Goal: Transaction & Acquisition: Obtain resource

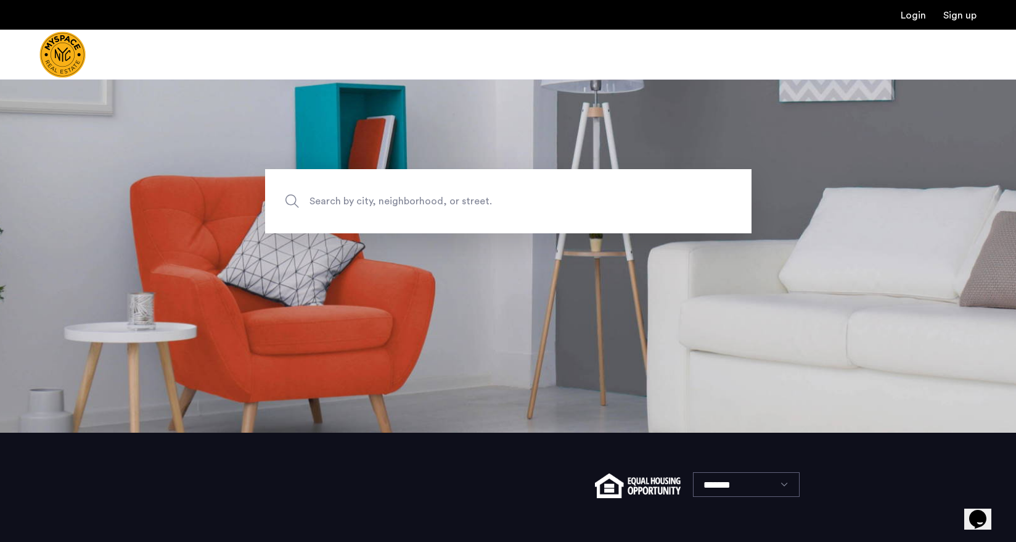
scroll to position [118, 0]
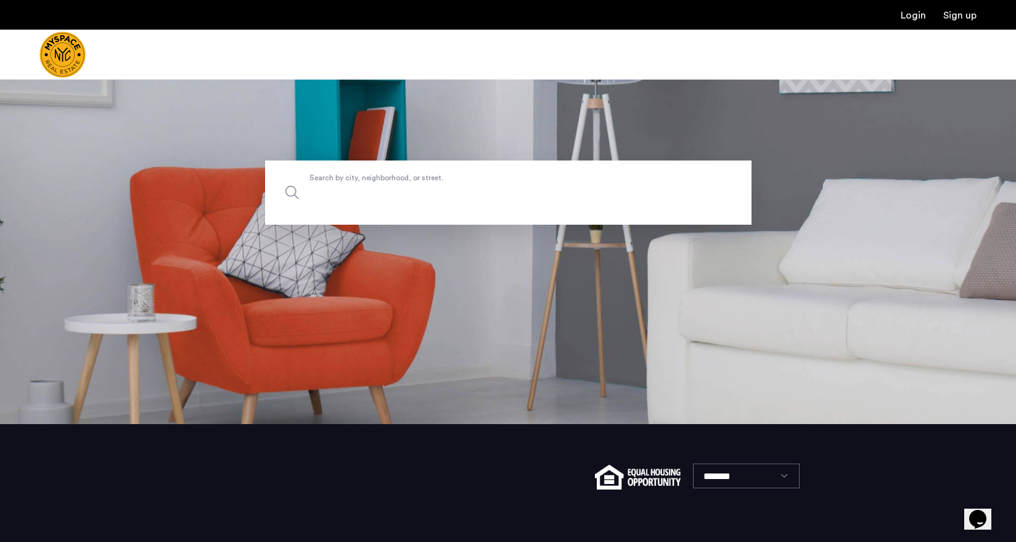
click at [505, 203] on input "Search by city, neighborhood, or street." at bounding box center [508, 192] width 487 height 64
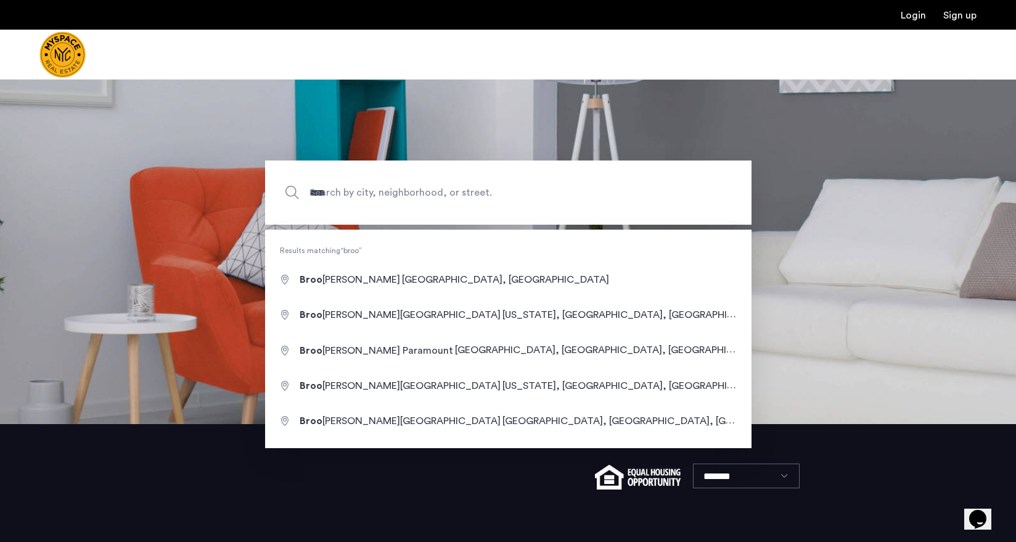
type input "**********"
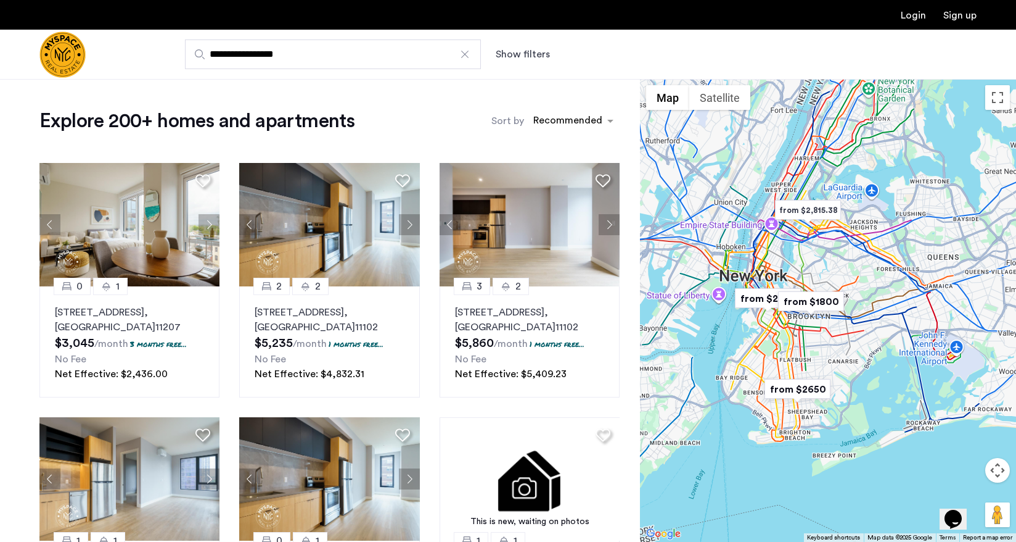
click at [529, 57] on button "Show filters" at bounding box center [523, 54] width 54 height 15
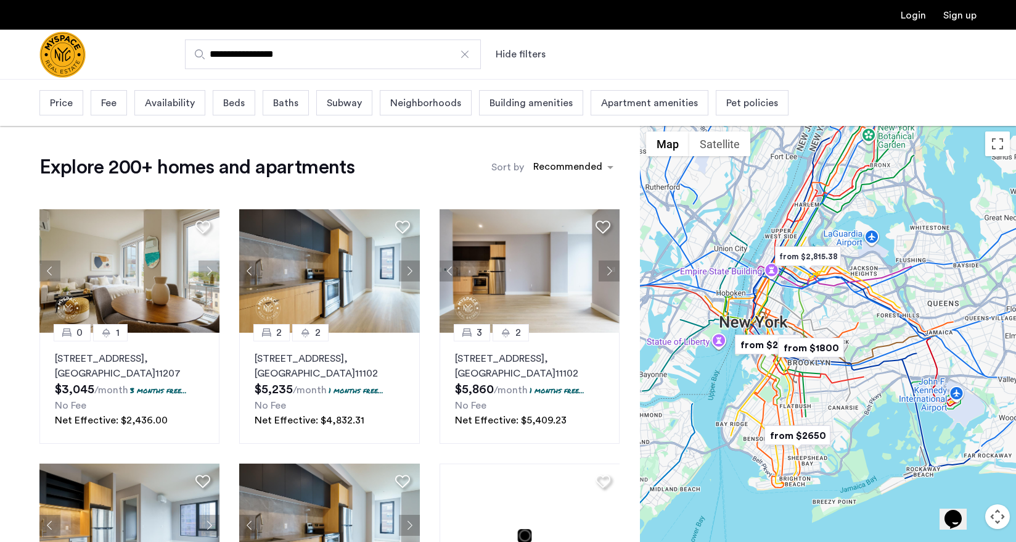
click at [57, 105] on span "Price" at bounding box center [61, 103] width 23 height 15
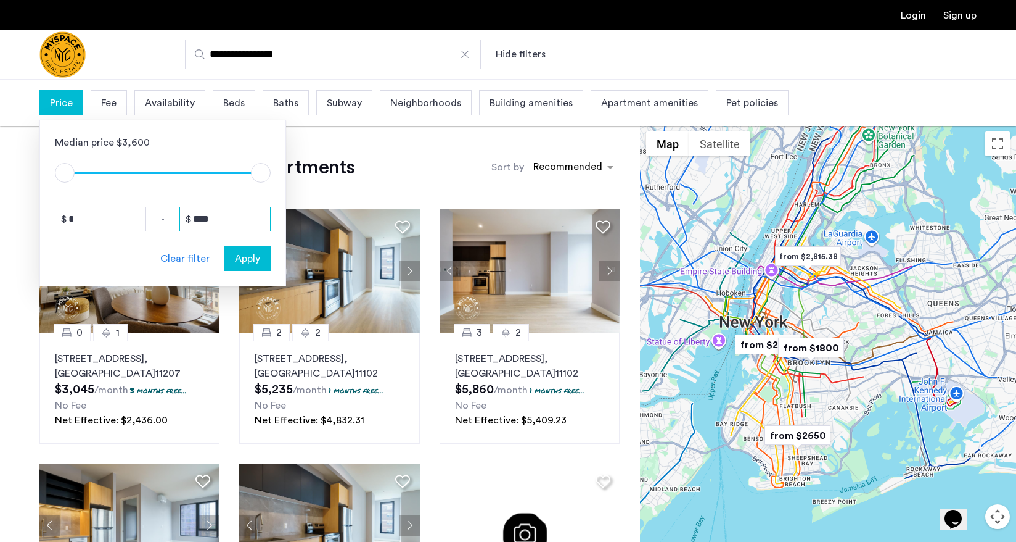
click at [220, 221] on input "****" at bounding box center [224, 219] width 91 height 25
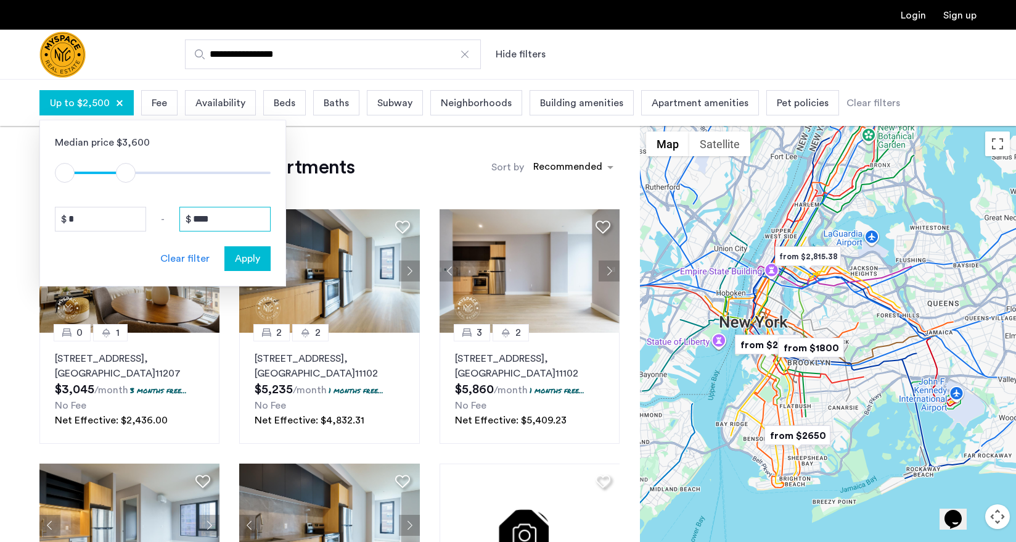
type input "****"
click at [250, 259] on span "Apply" at bounding box center [247, 258] width 25 height 15
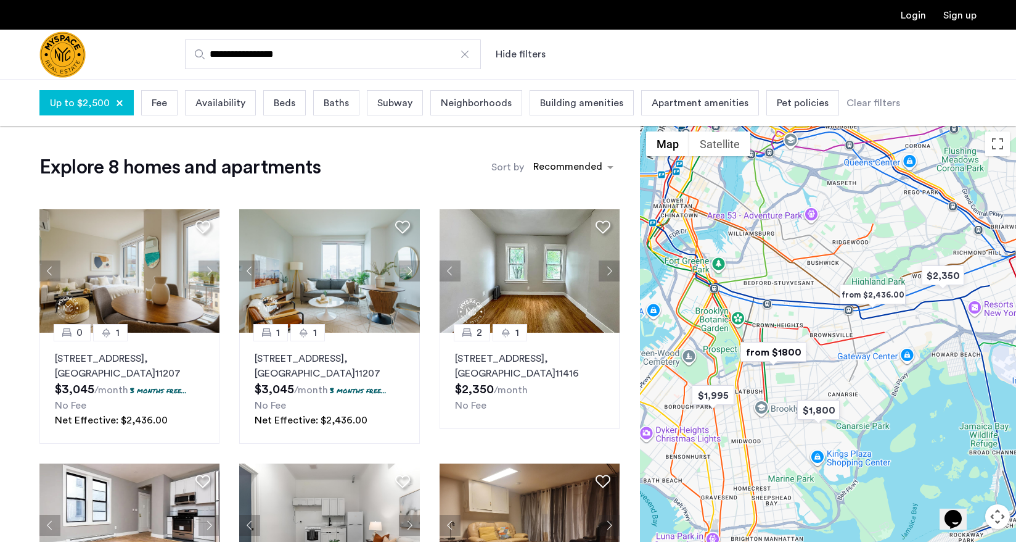
click at [215, 109] on span "Availability" at bounding box center [221, 103] width 50 height 15
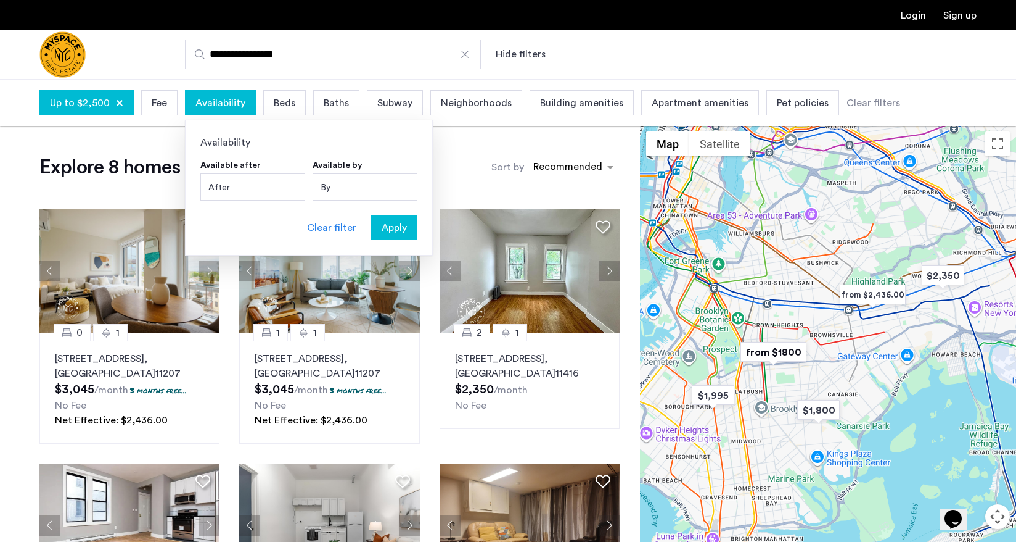
click at [271, 184] on div "After" at bounding box center [252, 186] width 105 height 27
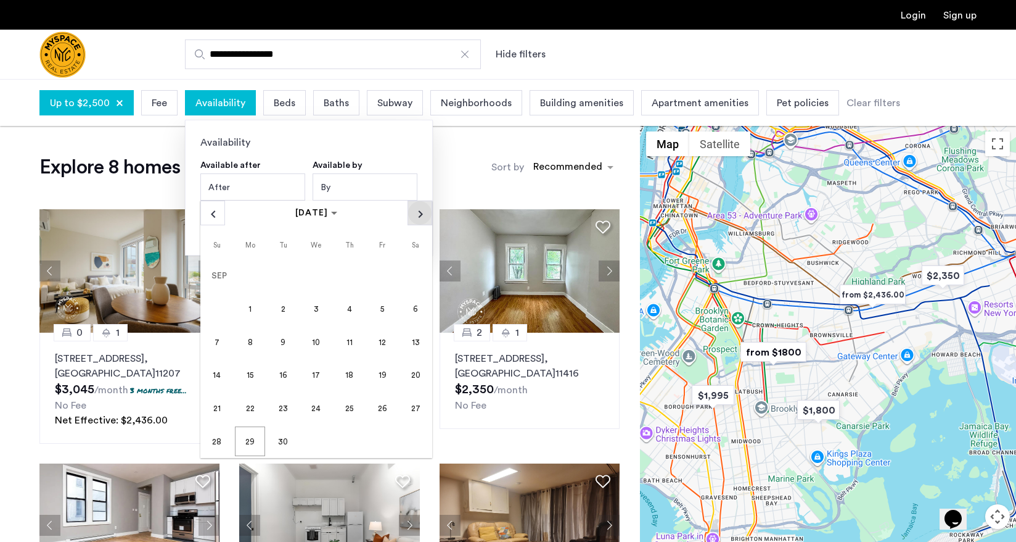
click at [420, 208] on span "Next month" at bounding box center [419, 212] width 23 height 23
click at [318, 271] on span "1" at bounding box center [317, 276] width 30 height 30
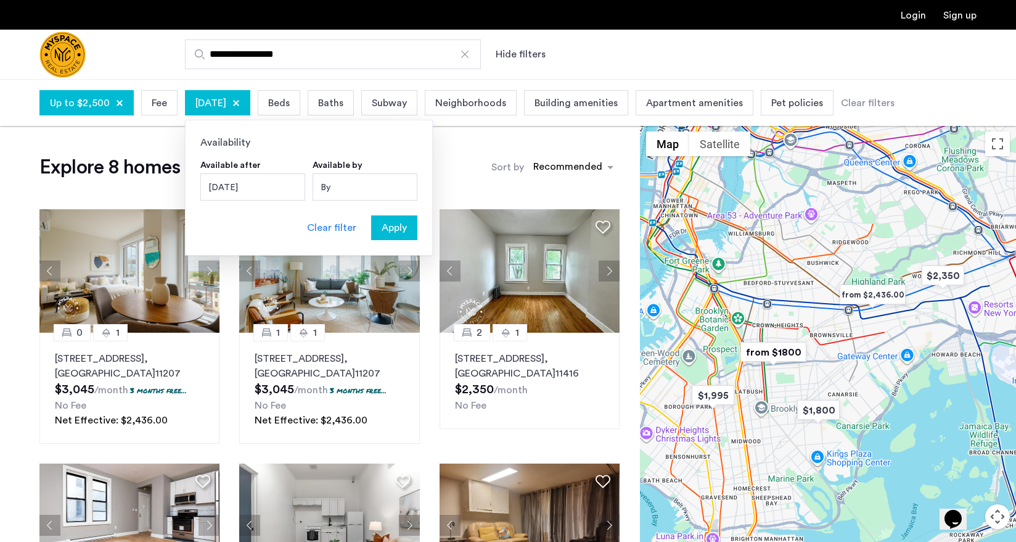
click at [379, 183] on div "By" at bounding box center [365, 186] width 105 height 27
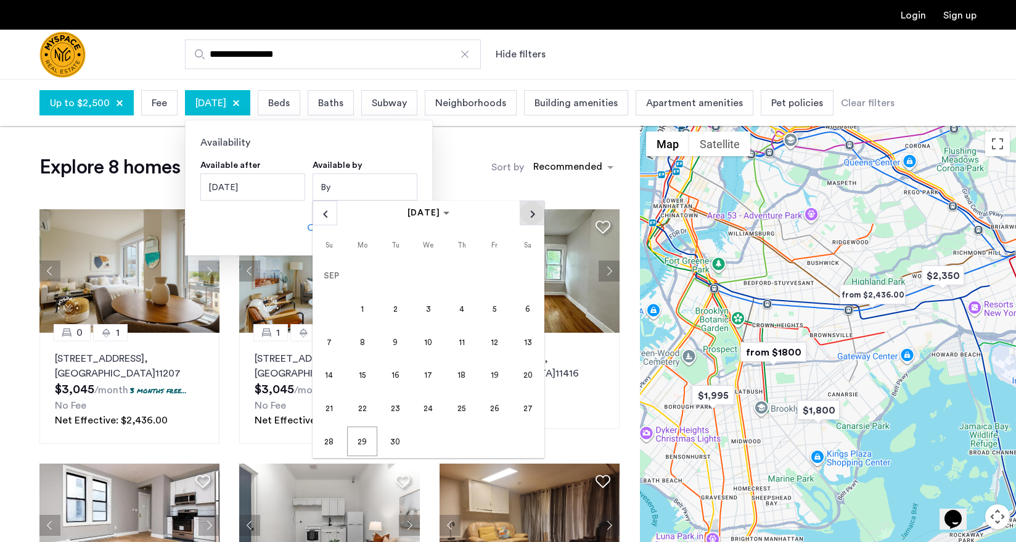
click at [538, 213] on span "Next month" at bounding box center [532, 212] width 23 height 23
click at [519, 339] on span "15" at bounding box center [528, 342] width 30 height 30
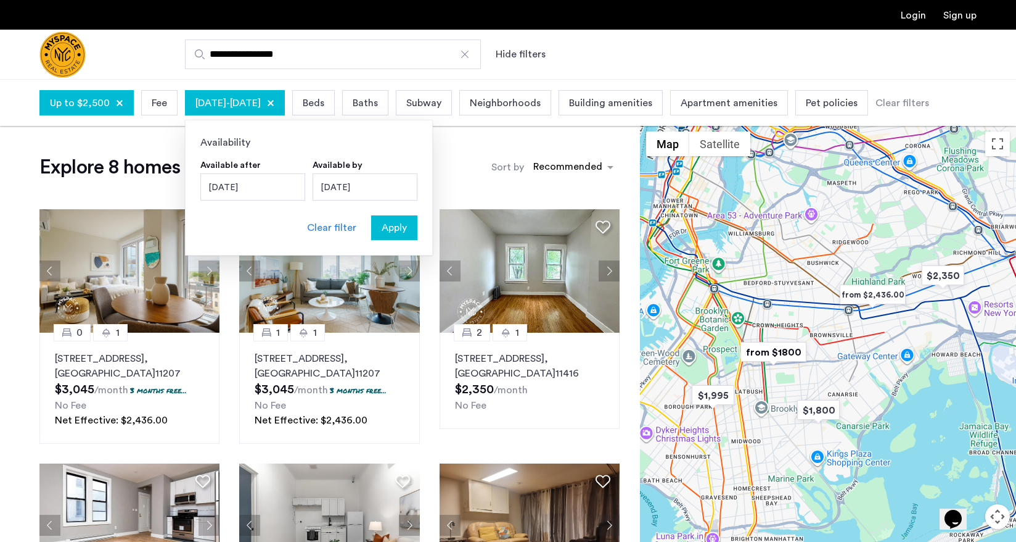
click at [324, 103] on span "Beds" at bounding box center [314, 103] width 22 height 15
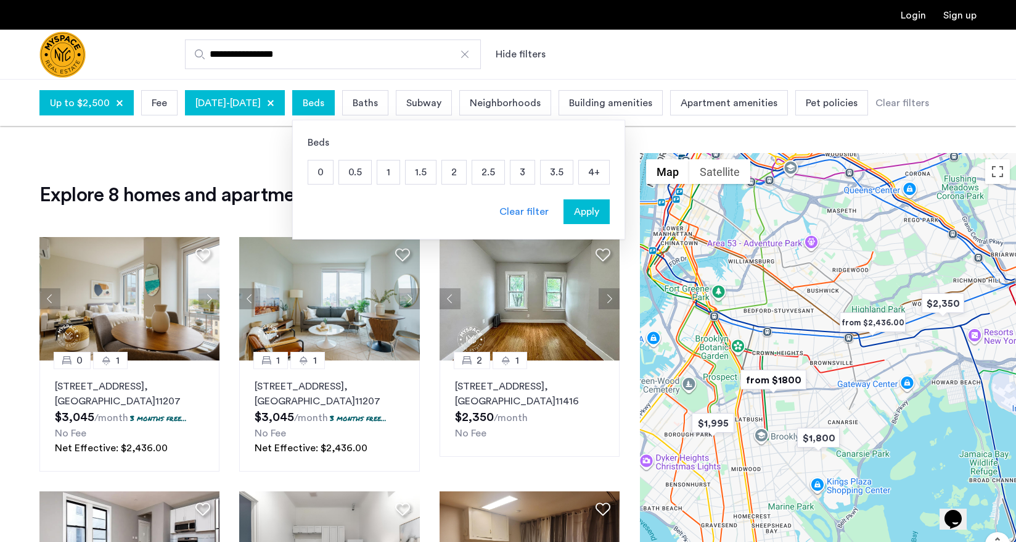
click at [858, 107] on span "Pet policies" at bounding box center [832, 103] width 52 height 15
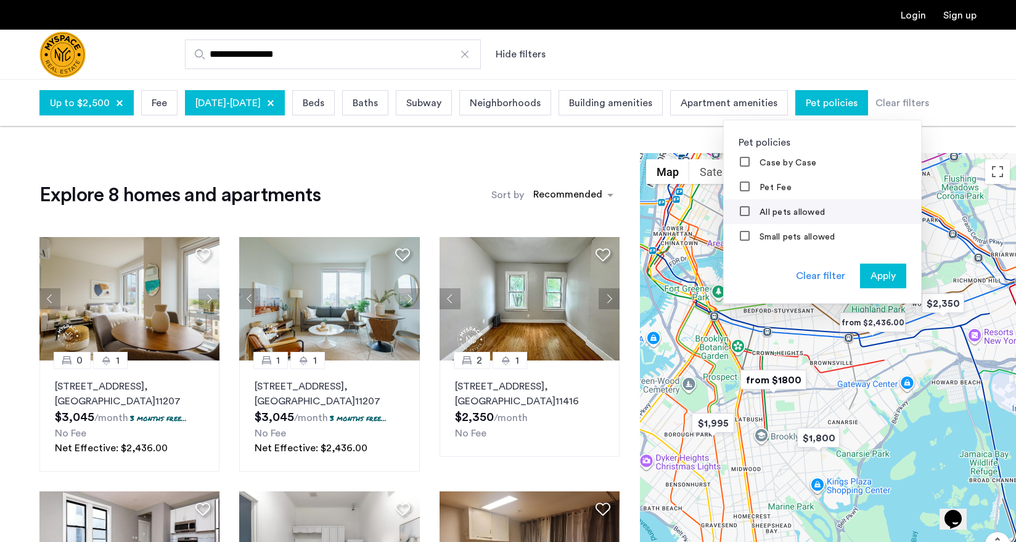
click at [825, 214] on label "All pets allowed" at bounding box center [791, 212] width 68 height 10
click at [896, 275] on span "Apply" at bounding box center [883, 275] width 25 height 15
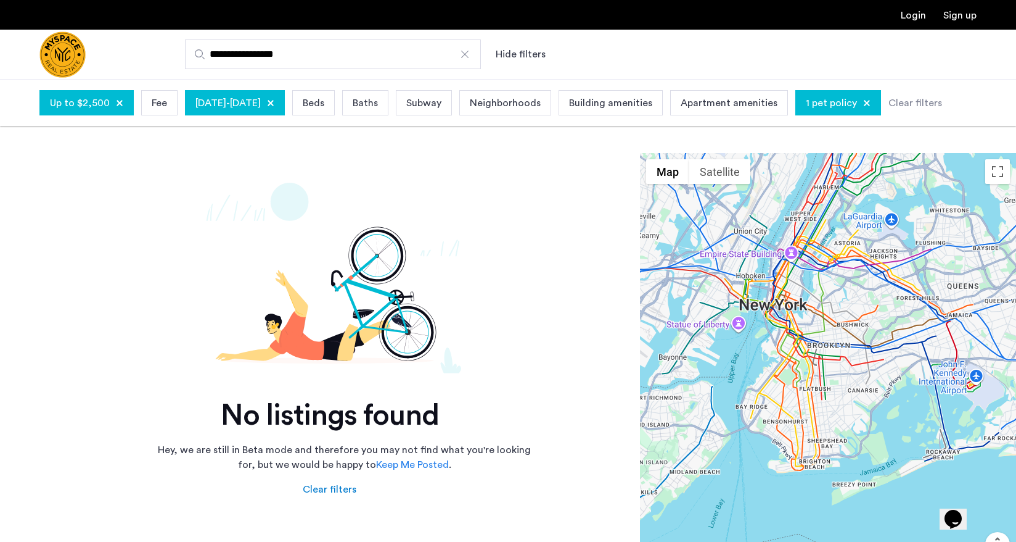
click at [76, 96] on span "Up to $2,500" at bounding box center [80, 103] width 60 height 15
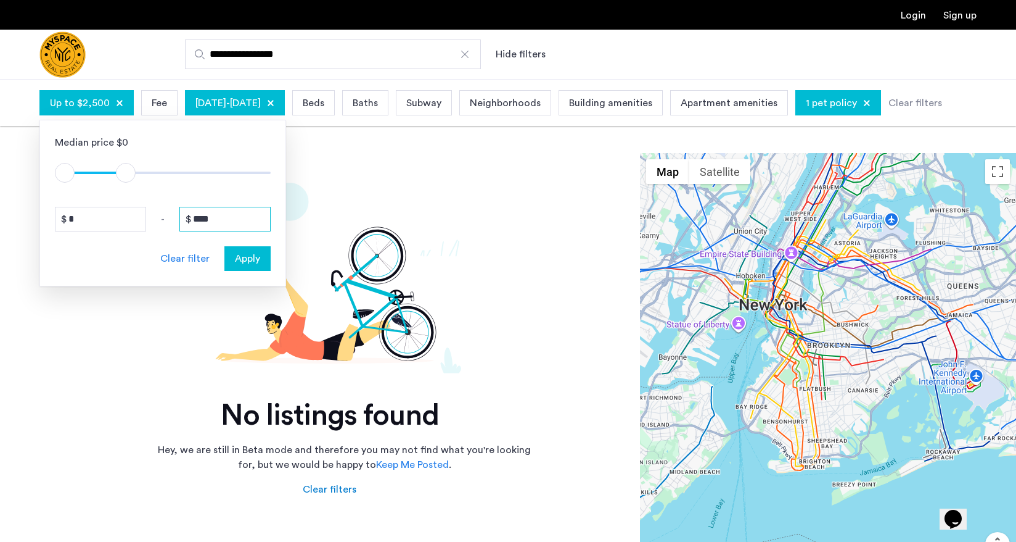
click at [206, 220] on input "****" at bounding box center [224, 219] width 91 height 25
type input "****"
click at [234, 260] on div "Apply" at bounding box center [247, 258] width 39 height 15
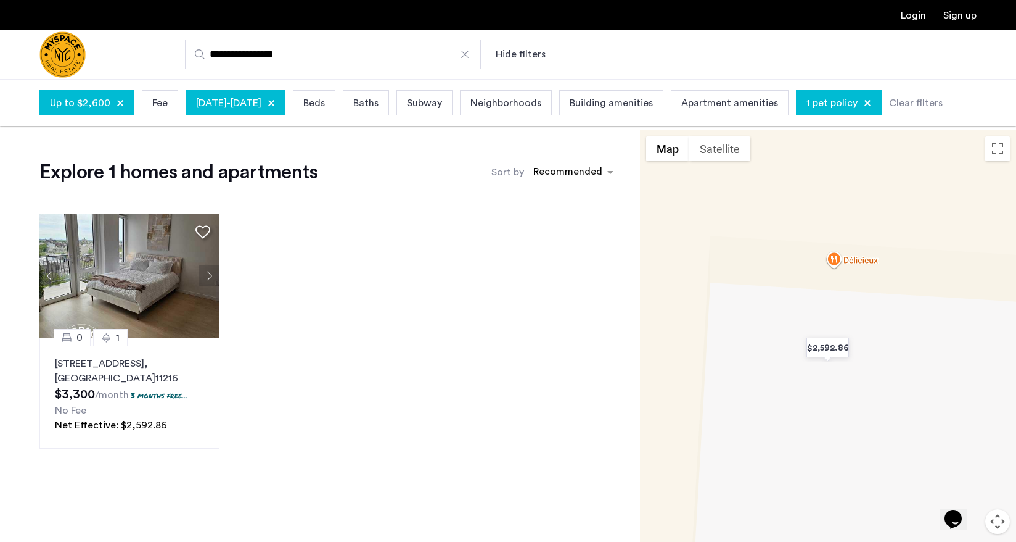
scroll to position [25, 0]
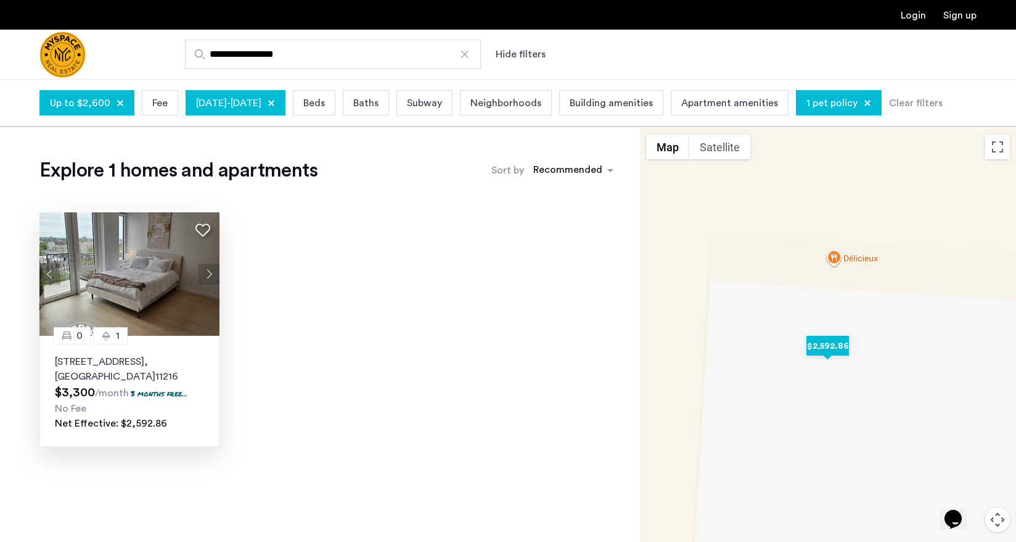
click at [159, 272] on img at bounding box center [129, 273] width 181 height 123
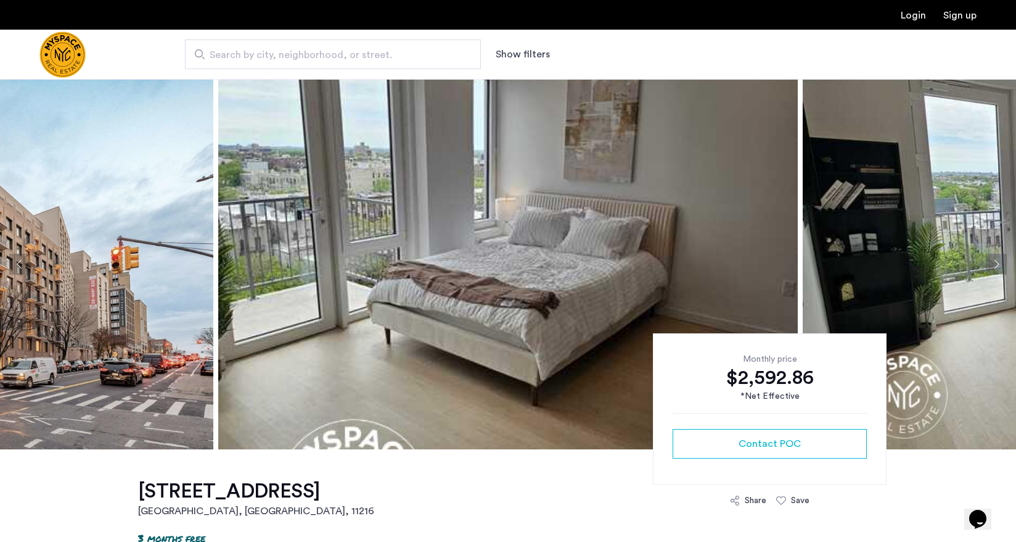
click at [455, 189] on img at bounding box center [508, 264] width 580 height 370
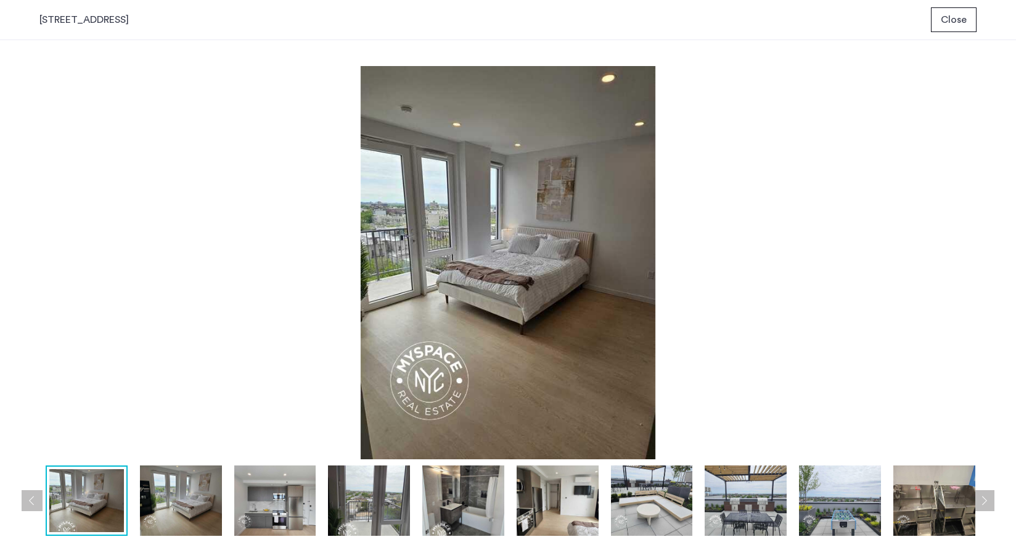
click at [188, 490] on img at bounding box center [181, 500] width 82 height 70
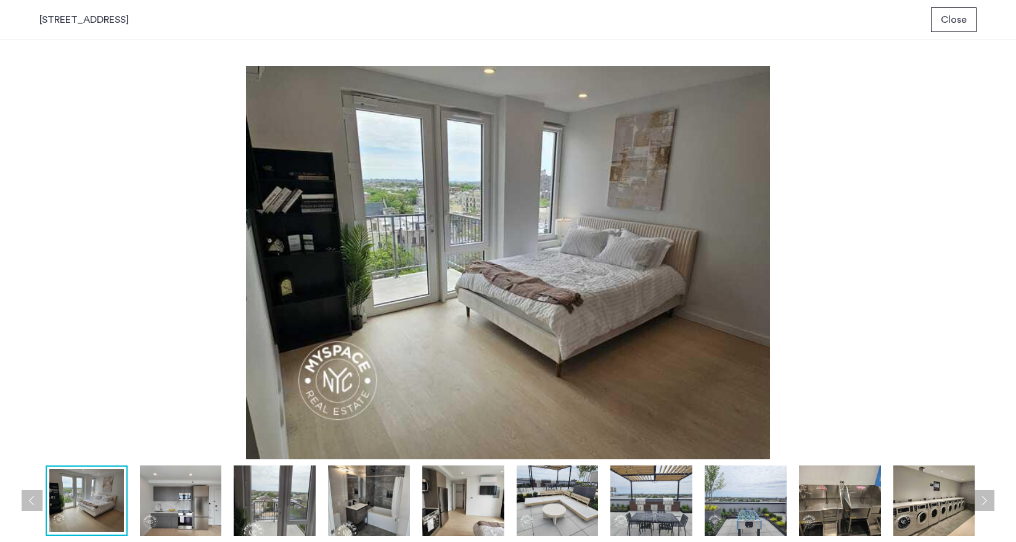
click at [185, 495] on img at bounding box center [181, 500] width 82 height 70
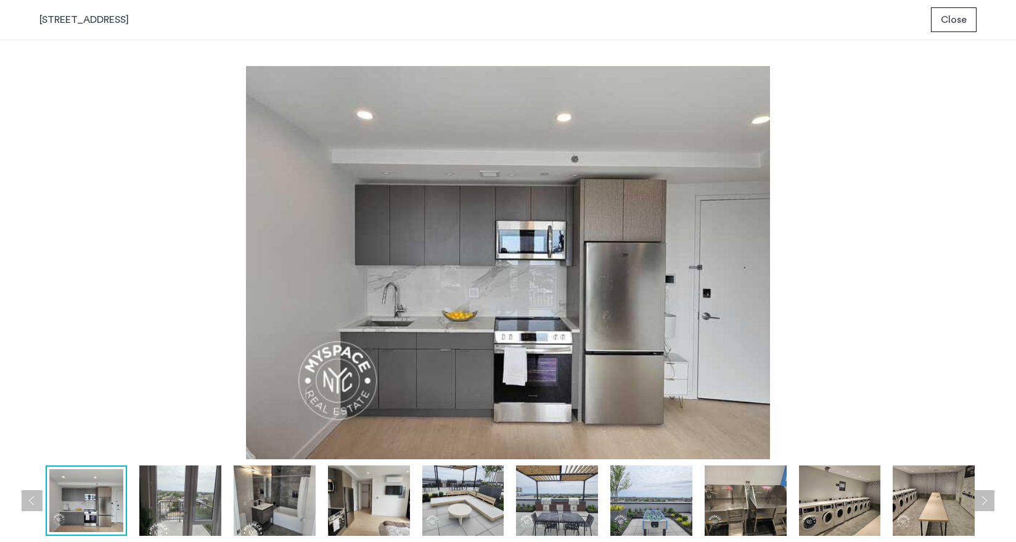
click at [257, 493] on img at bounding box center [275, 500] width 82 height 70
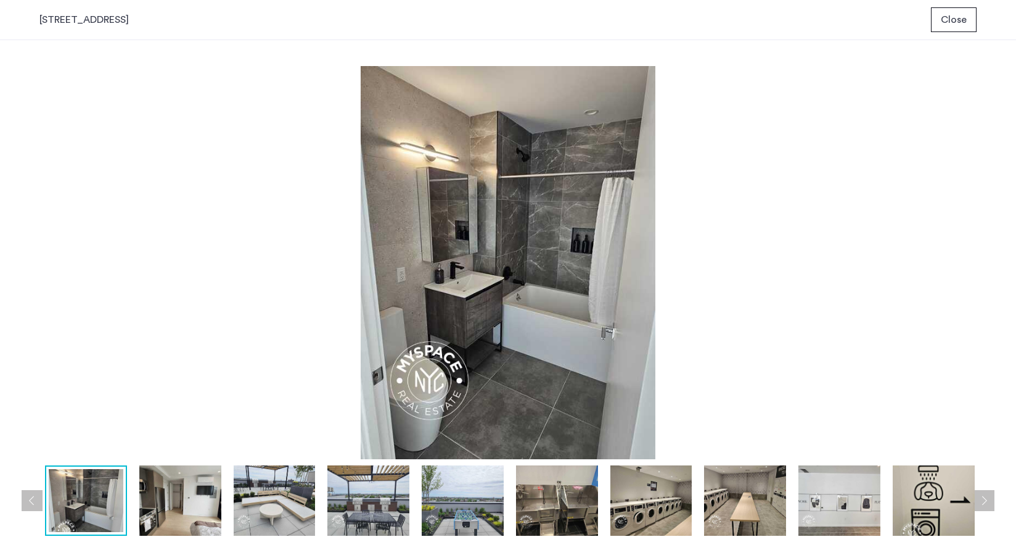
click at [280, 498] on img at bounding box center [275, 500] width 82 height 70
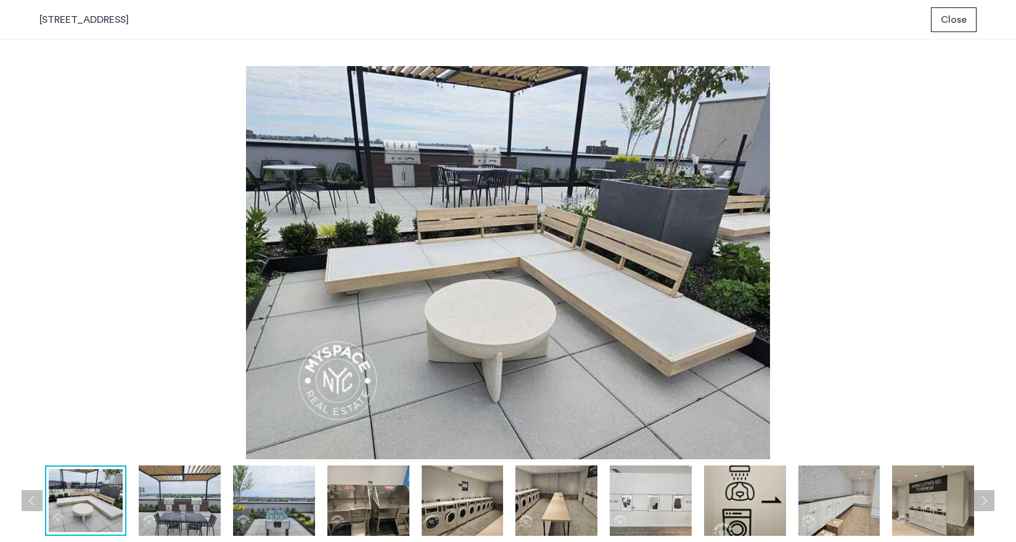
click at [281, 494] on img at bounding box center [274, 500] width 82 height 70
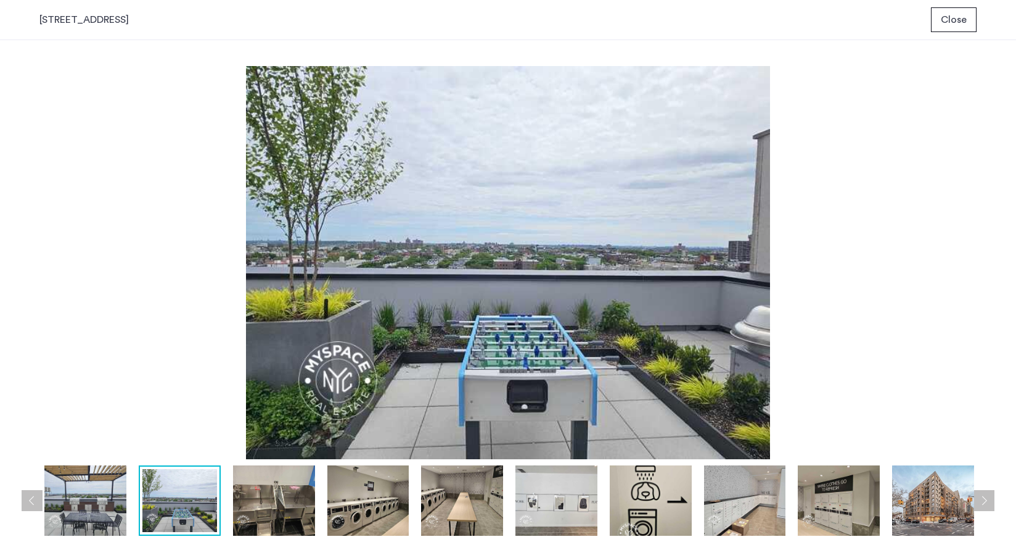
click at [313, 492] on img at bounding box center [274, 500] width 82 height 70
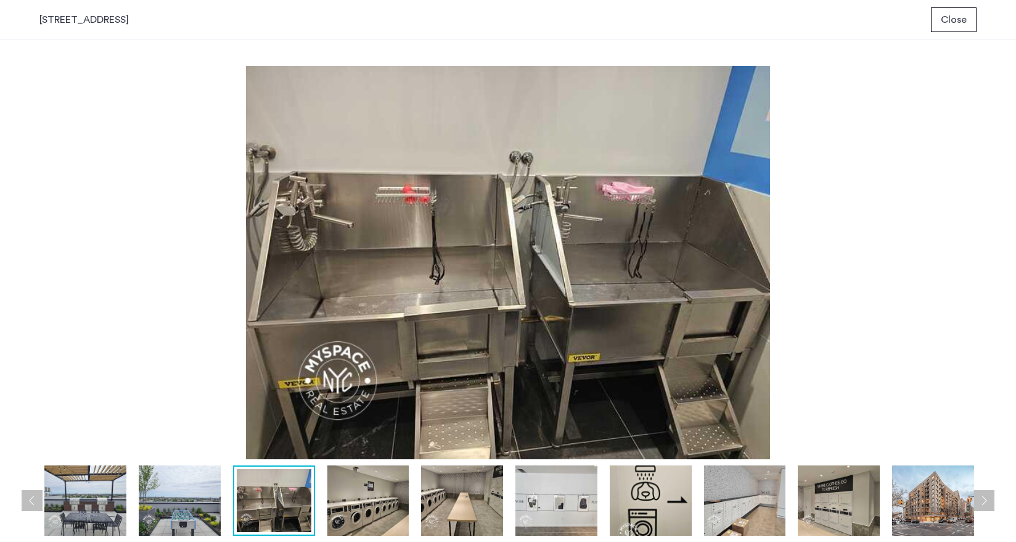
click at [956, 19] on span "Close" at bounding box center [954, 19] width 26 height 15
